Goal: Transaction & Acquisition: Purchase product/service

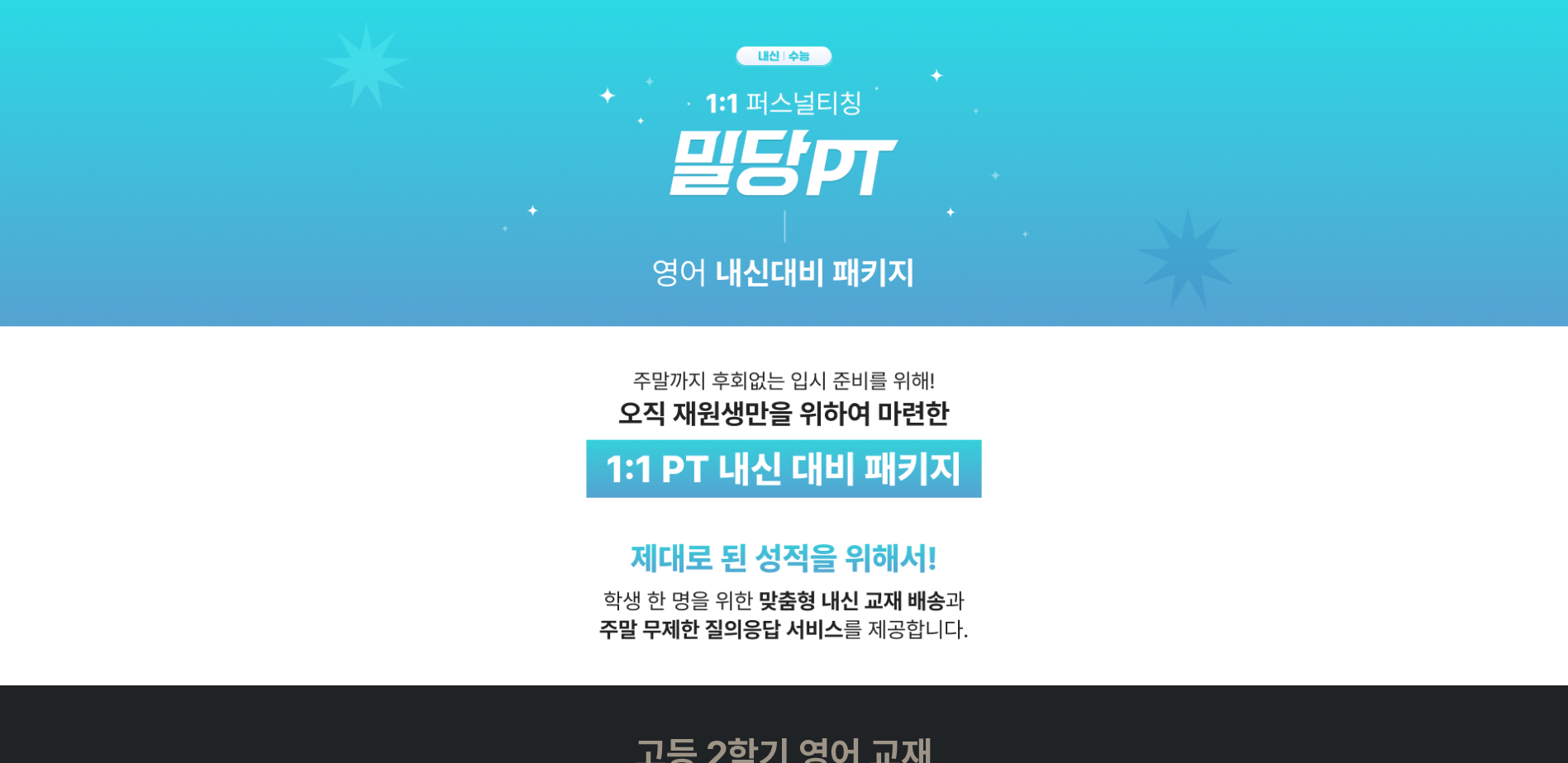
scroll to position [330, 0]
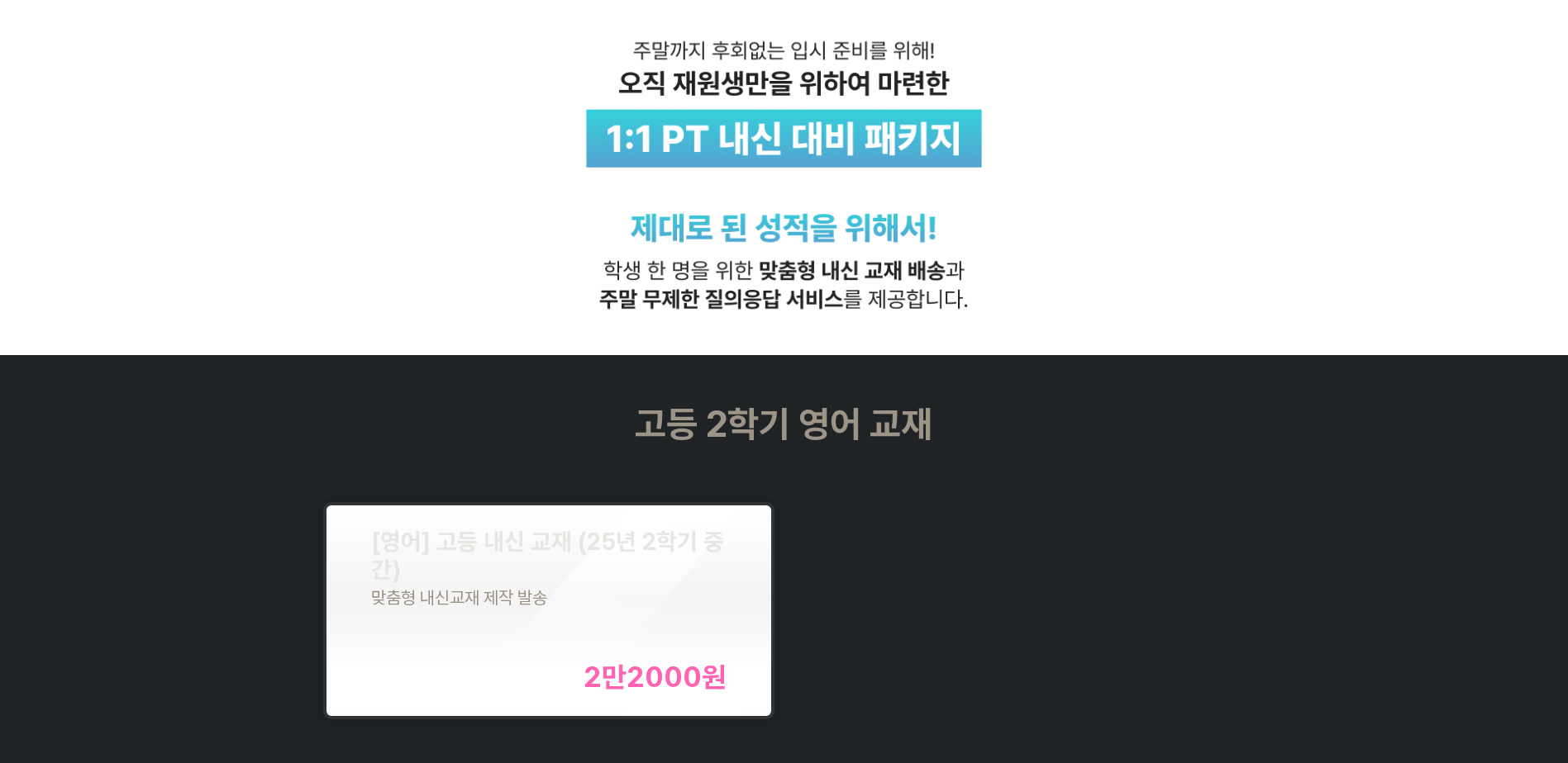
click at [203, 581] on div "고등 2학기 영어 교재 [영어] 고등 내신 교재 (25년 2학기 중간) 맞춤형 내신교재 제작 발송 2만2000 원" at bounding box center [784, 565] width 1568 height 421
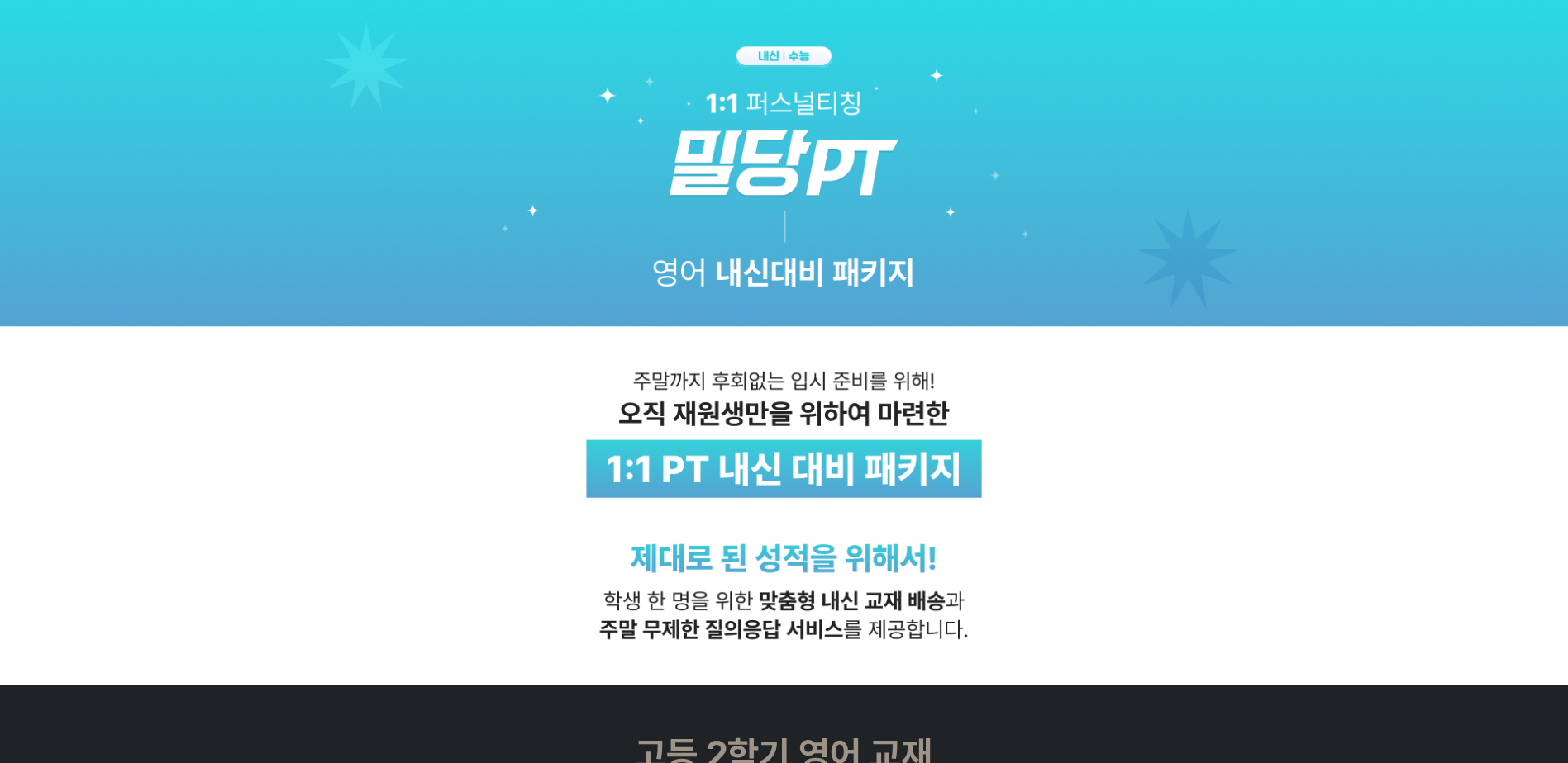
scroll to position [495, 0]
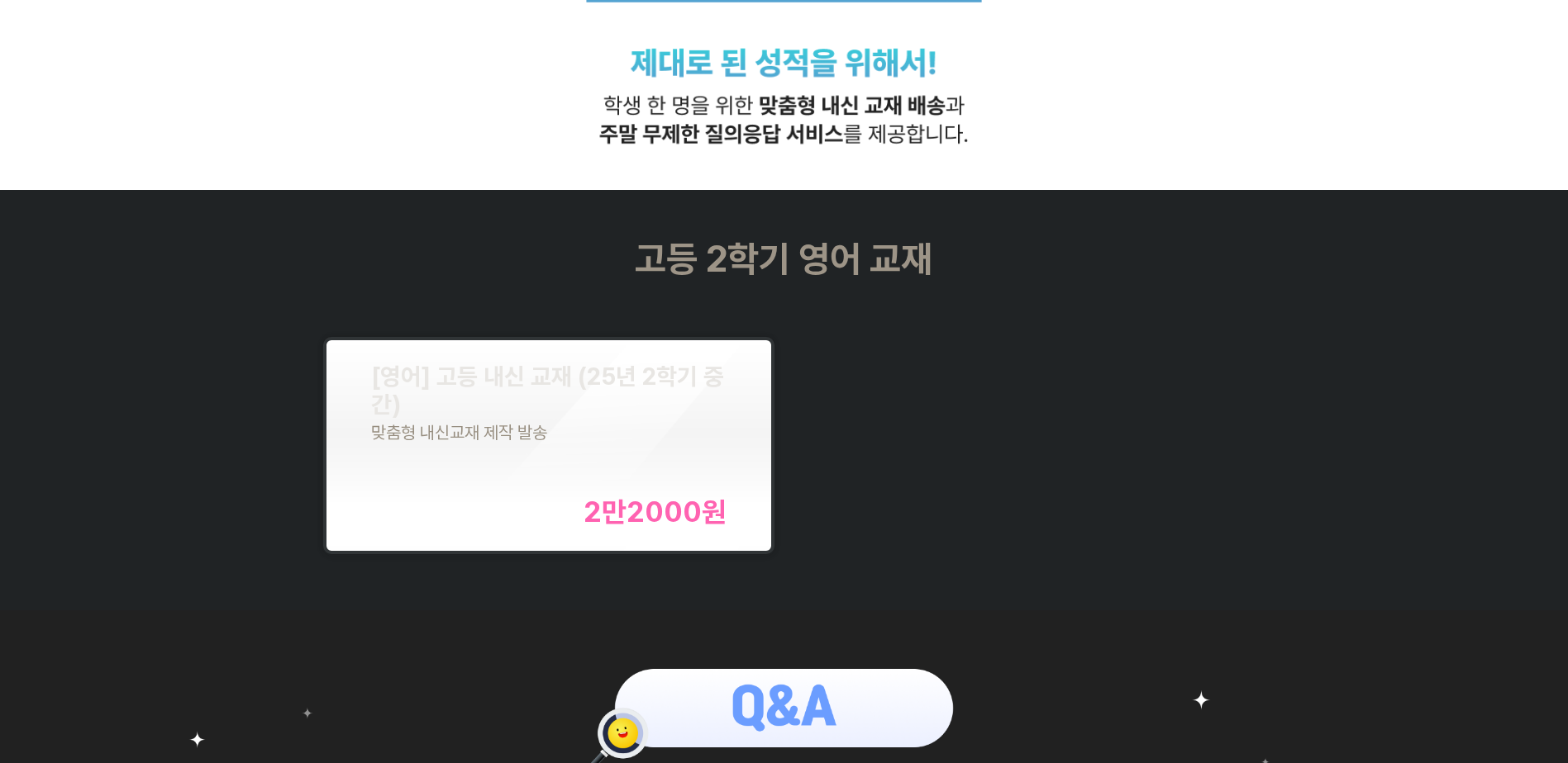
click at [547, 463] on div "[영어] 고등 내신 교재 (25년 2학기 중간) 맞춤형 내신교재 제작 발송 2만2000 원" at bounding box center [549, 446] width 356 height 166
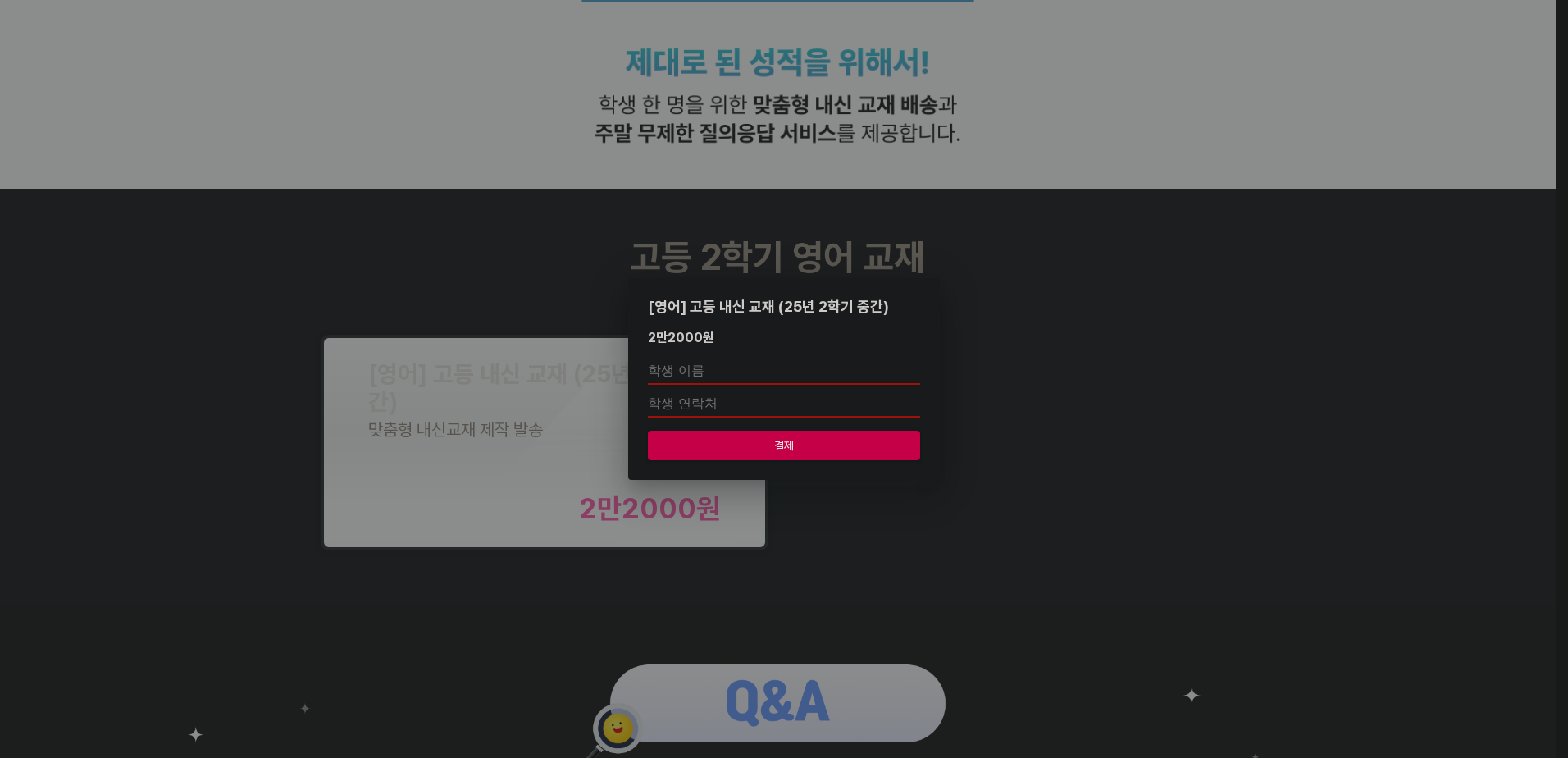
click at [876, 537] on div "[영어] 고등 내신 교재 (25년 2학기 중간) 2만2000 원 결제" at bounding box center [784, 379] width 1568 height 758
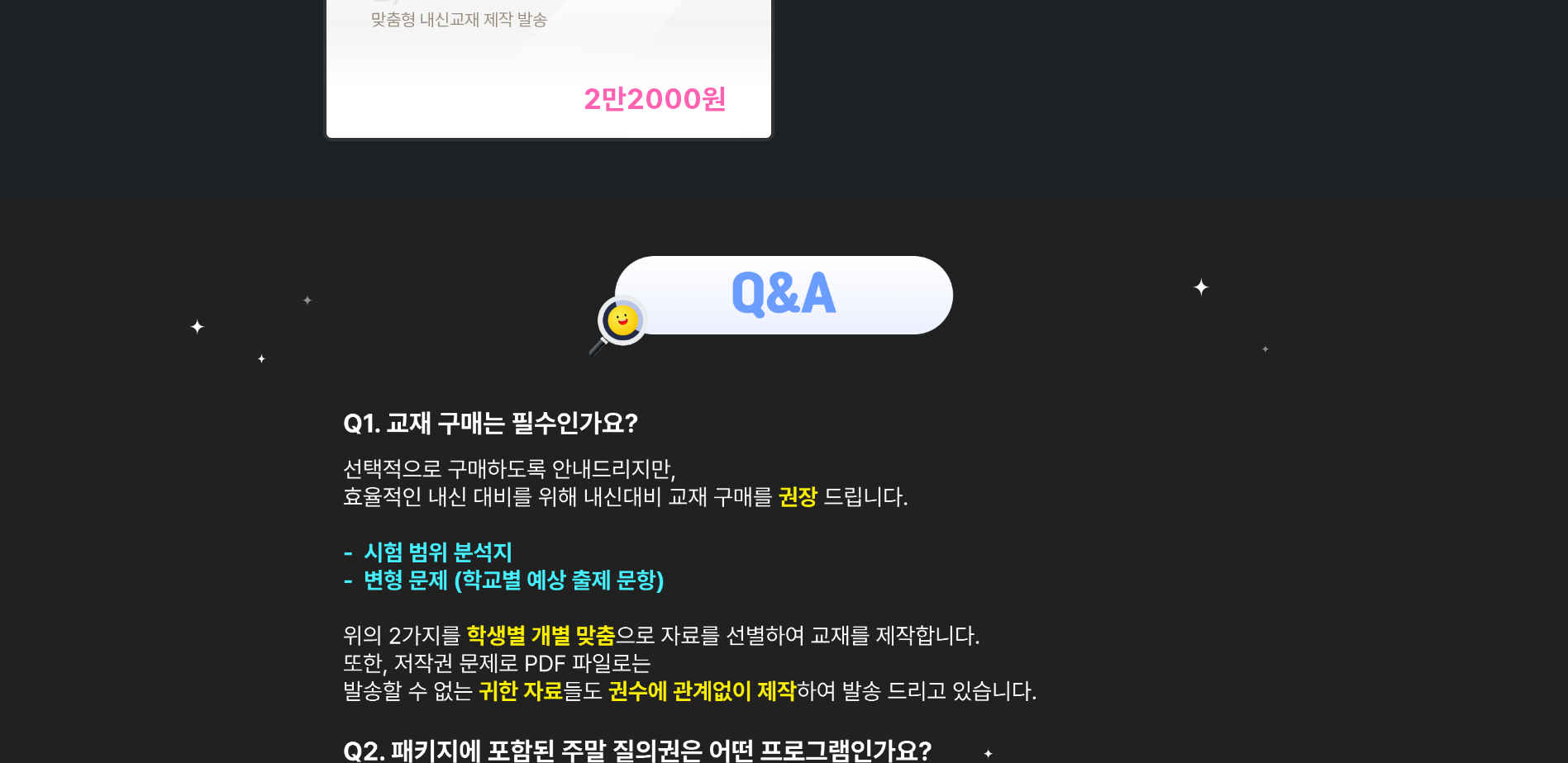
scroll to position [661, 0]
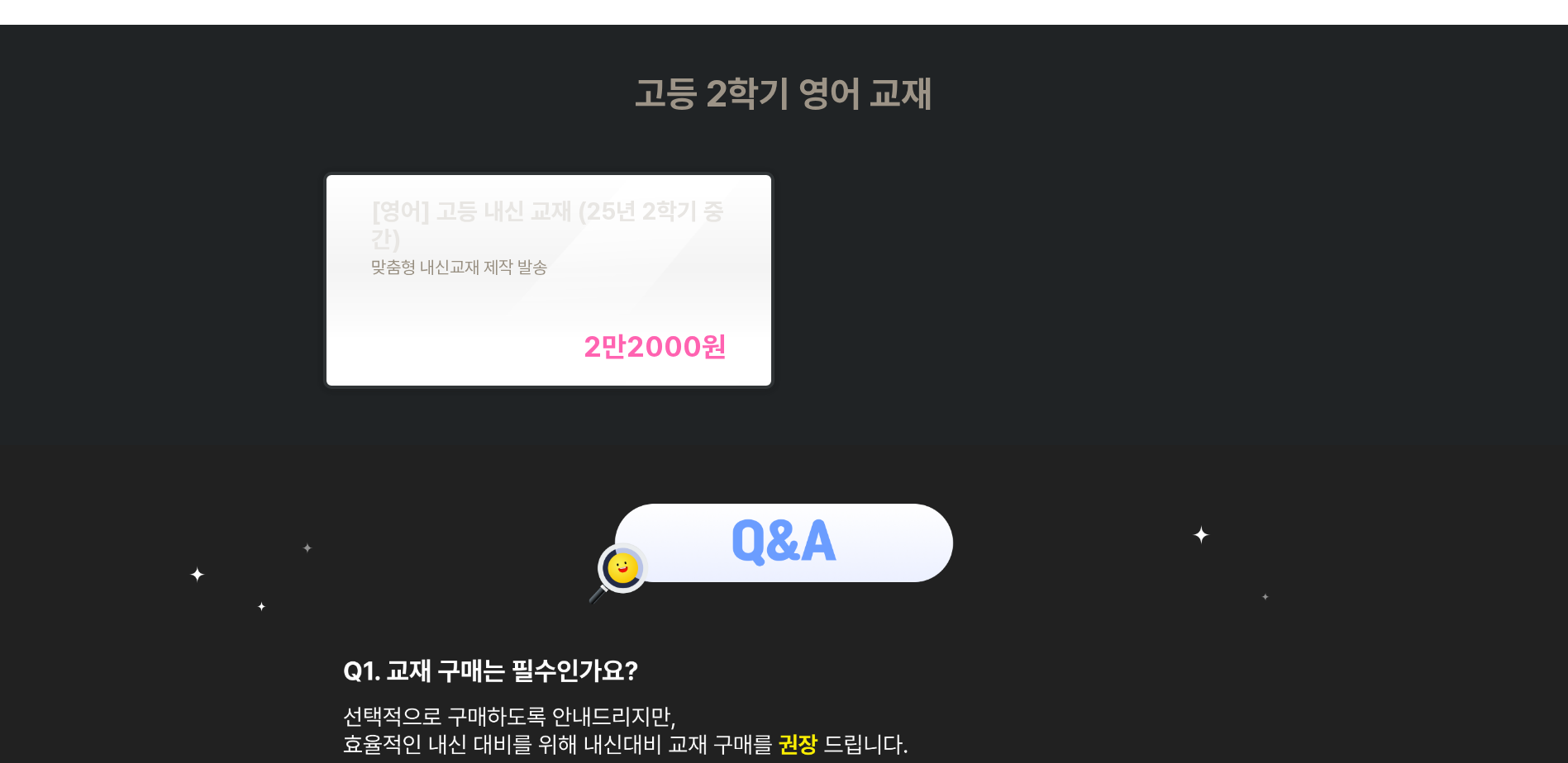
scroll to position [248, 0]
